Goal: Find specific page/section: Find specific page/section

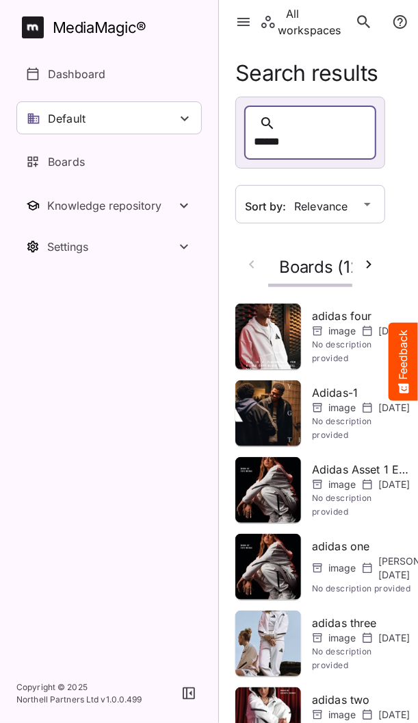
click at [189, 699] on icon "button" at bounding box center [189, 693] width 12 height 12
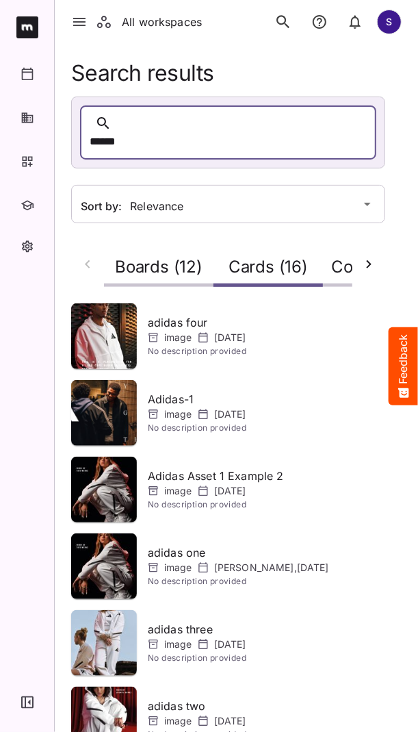
click at [364, 256] on icon "button" at bounding box center [369, 264] width 16 height 16
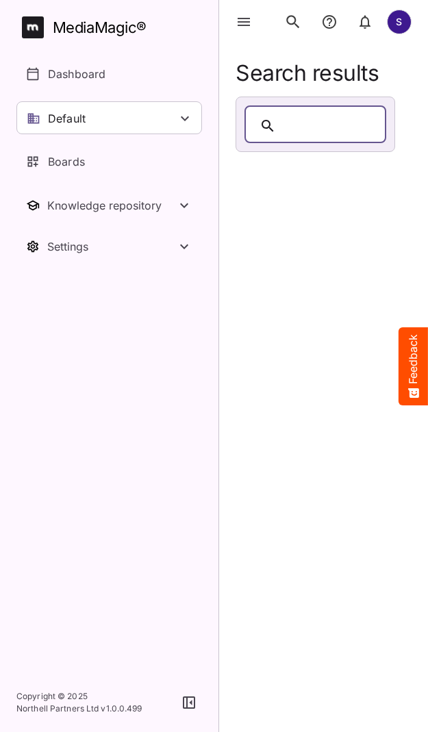
click at [189, 692] on button "button" at bounding box center [189, 703] width 26 height 26
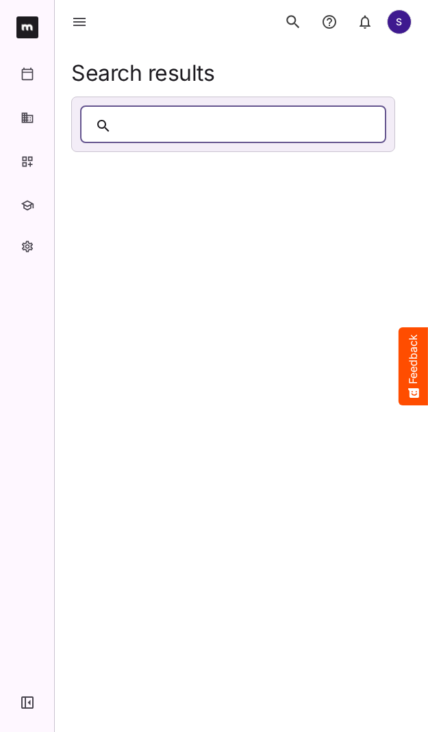
click at [152, 129] on div at bounding box center [247, 125] width 260 height 21
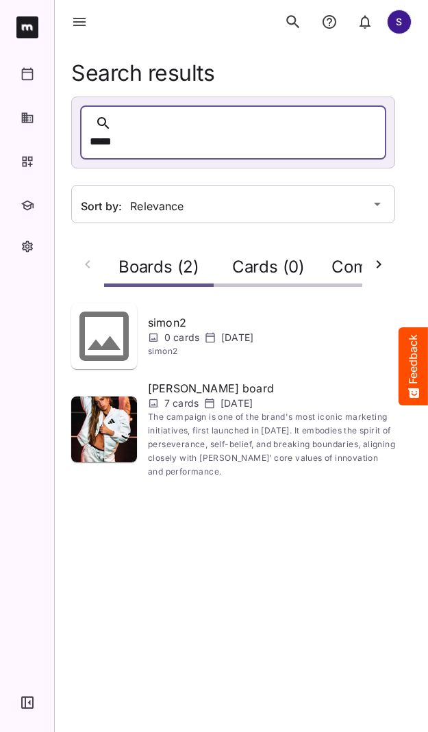
click at [116, 414] on img at bounding box center [104, 430] width 66 height 66
